Goal: Information Seeking & Learning: Learn about a topic

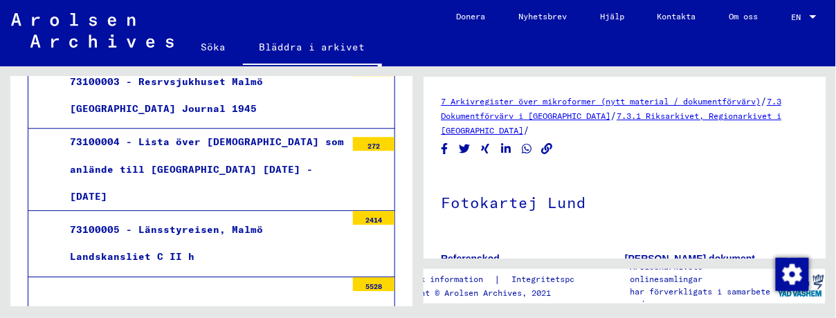
scroll to position [899, 0]
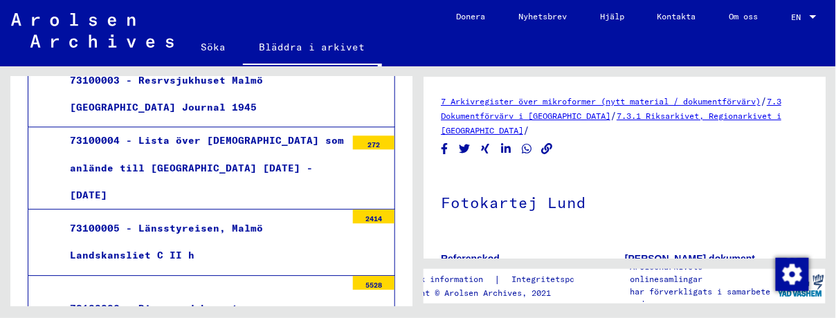
click at [219, 303] on font "73100006 - Diverse dokument" at bounding box center [154, 309] width 168 height 12
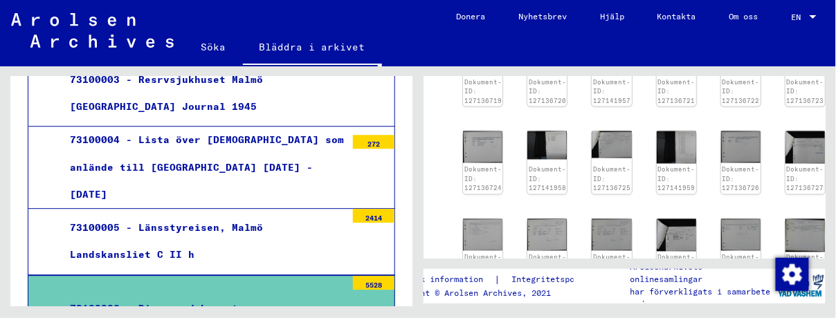
scroll to position [546, 0]
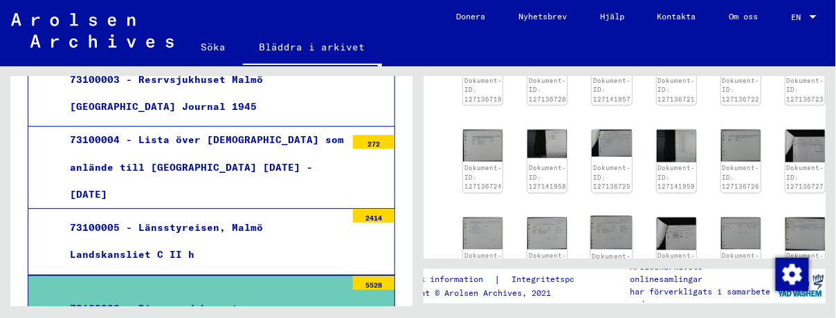
click at [595, 225] on img at bounding box center [612, 233] width 42 height 33
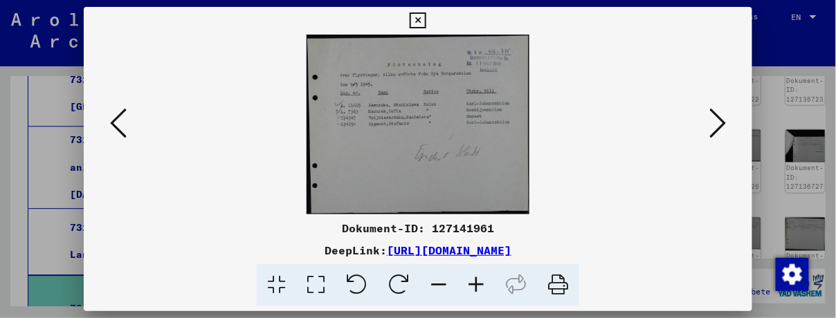
click at [721, 123] on icon at bounding box center [718, 123] width 17 height 33
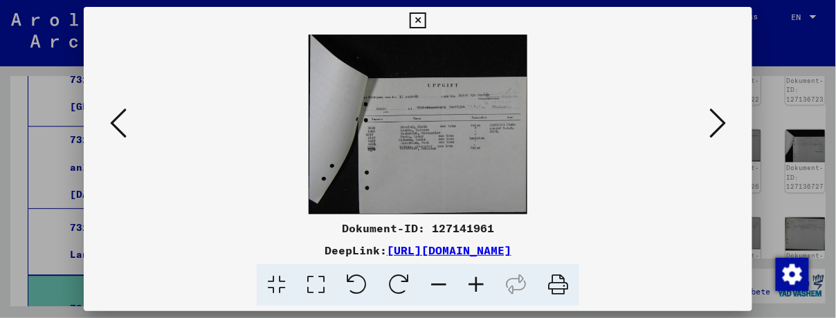
click at [721, 123] on icon at bounding box center [718, 123] width 17 height 33
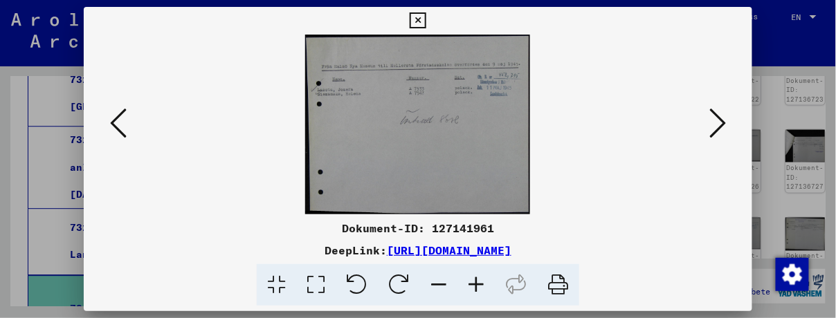
click at [721, 123] on icon at bounding box center [718, 123] width 17 height 33
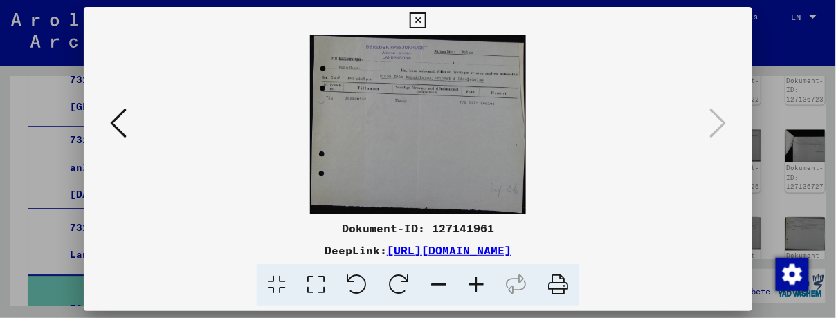
click at [419, 21] on icon at bounding box center [418, 20] width 16 height 17
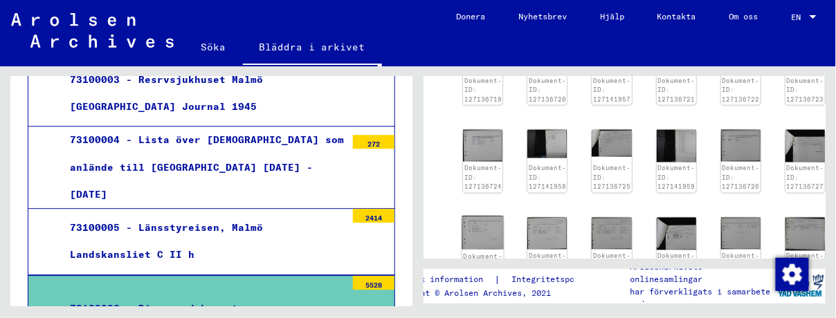
click at [464, 253] on font "Dokument-ID: 127136728" at bounding box center [482, 267] width 39 height 28
